Goal: Task Accomplishment & Management: Manage account settings

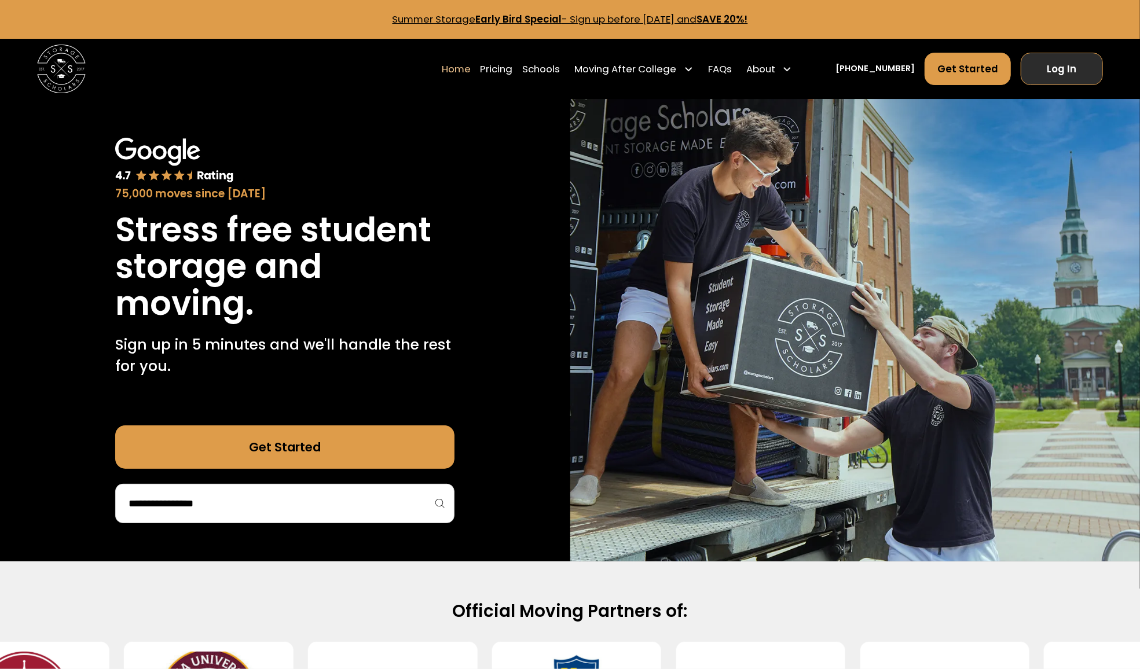
click at [1052, 60] on link "Log In" at bounding box center [1062, 69] width 82 height 32
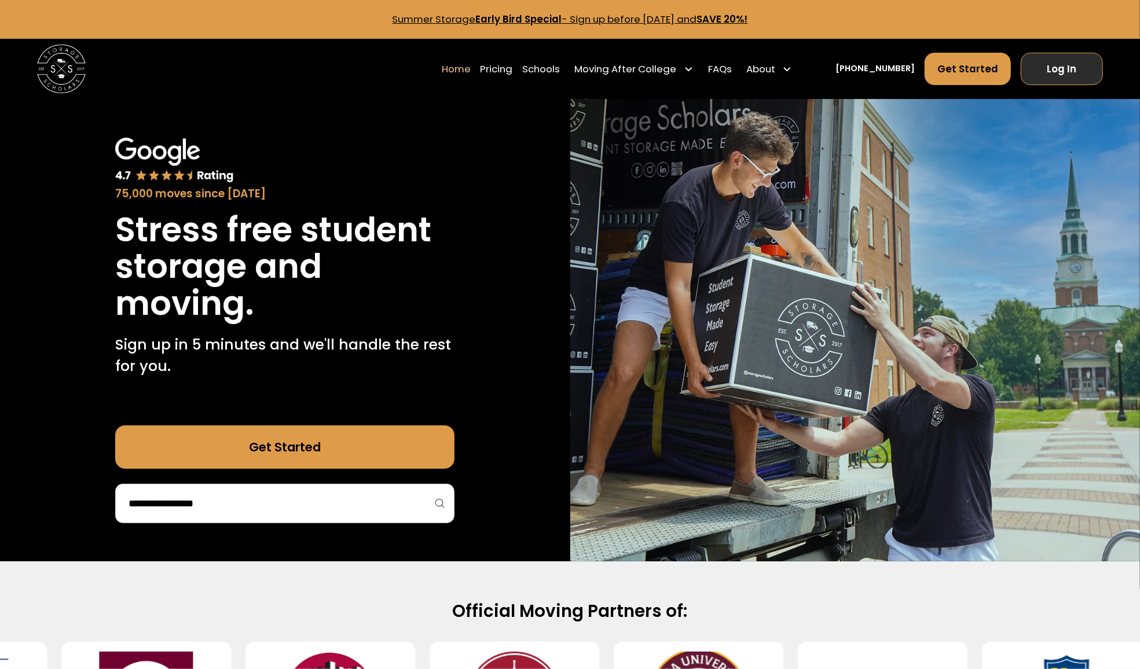
click at [1059, 57] on link "Log In" at bounding box center [1062, 69] width 82 height 32
